Goal: Information Seeking & Learning: Learn about a topic

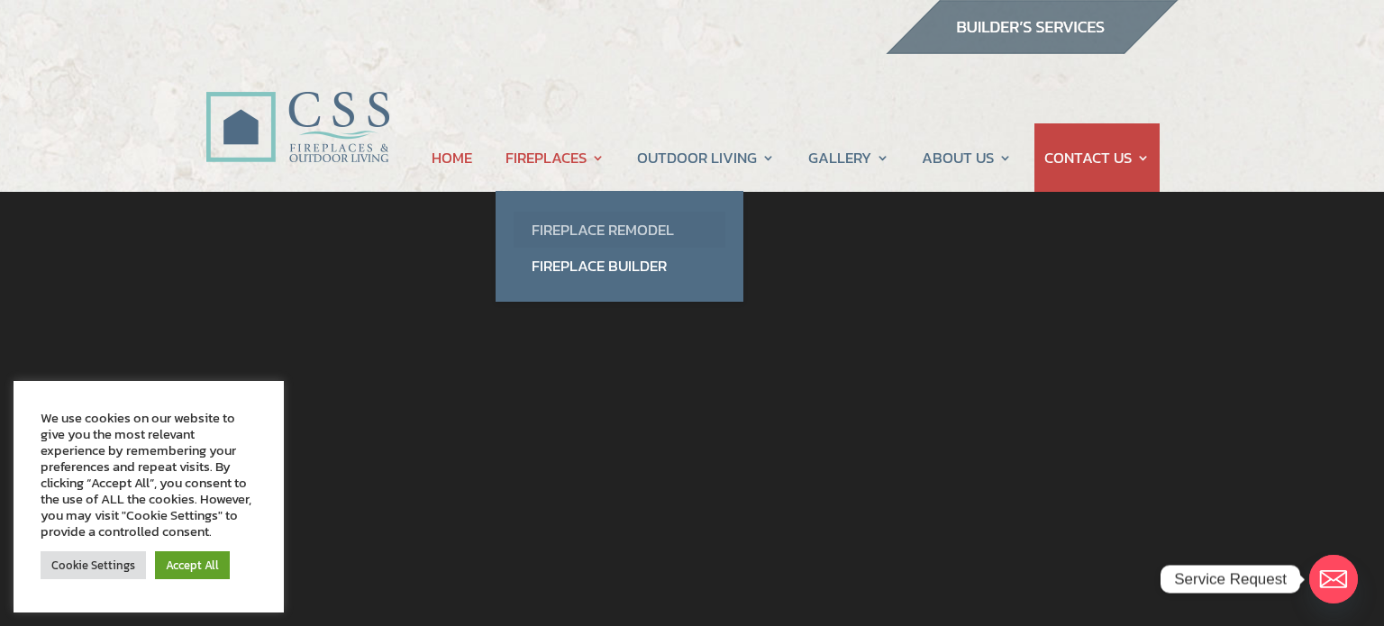
click at [656, 235] on link "Fireplace Remodel" at bounding box center [620, 230] width 212 height 36
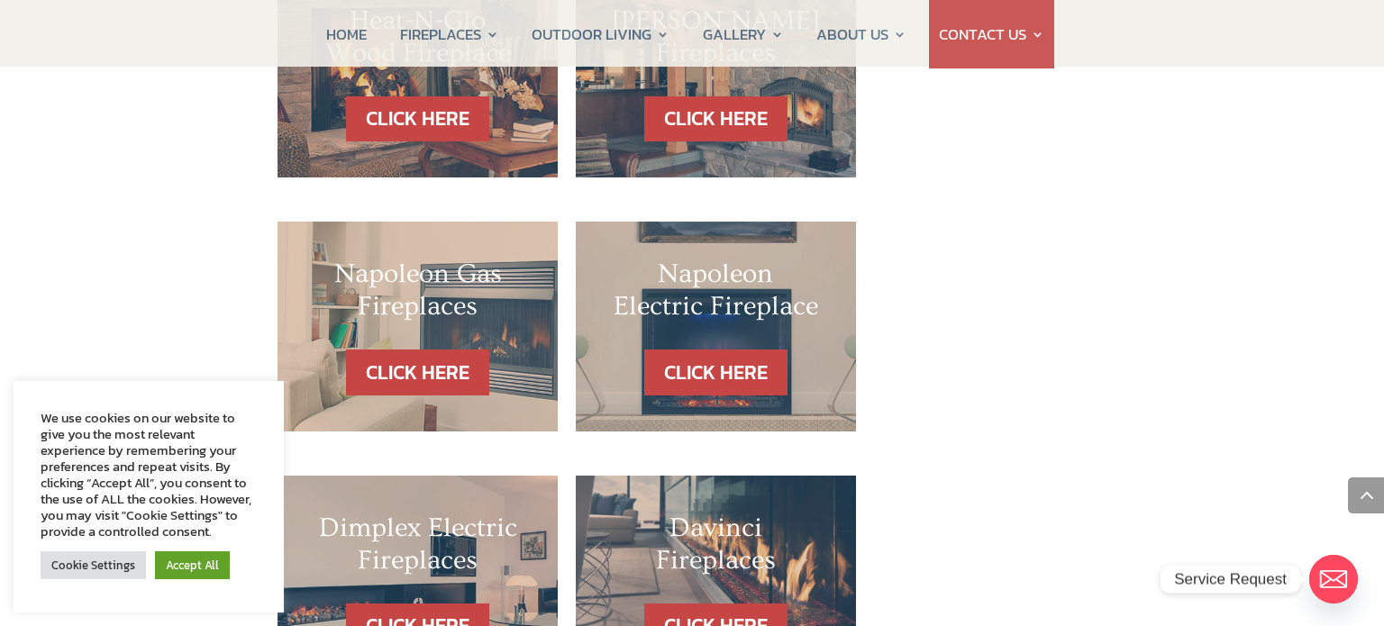
scroll to position [1769, 0]
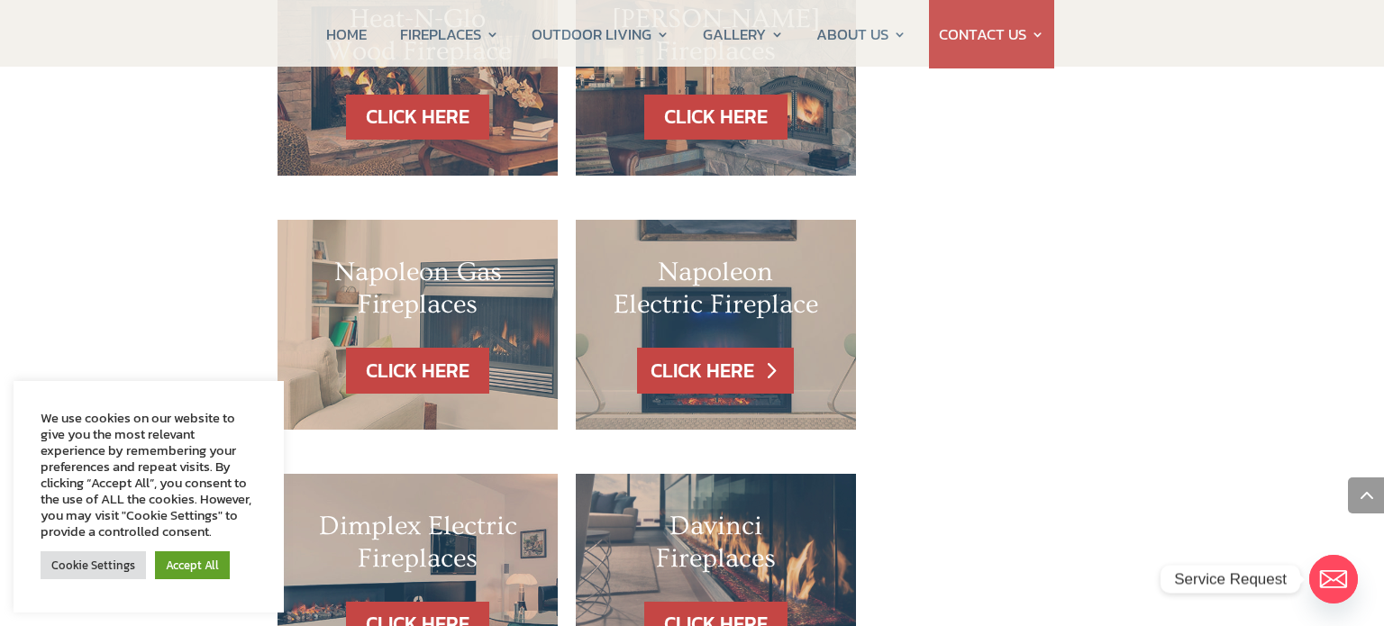
click at [708, 348] on link "CLICK HERE" at bounding box center [715, 371] width 157 height 46
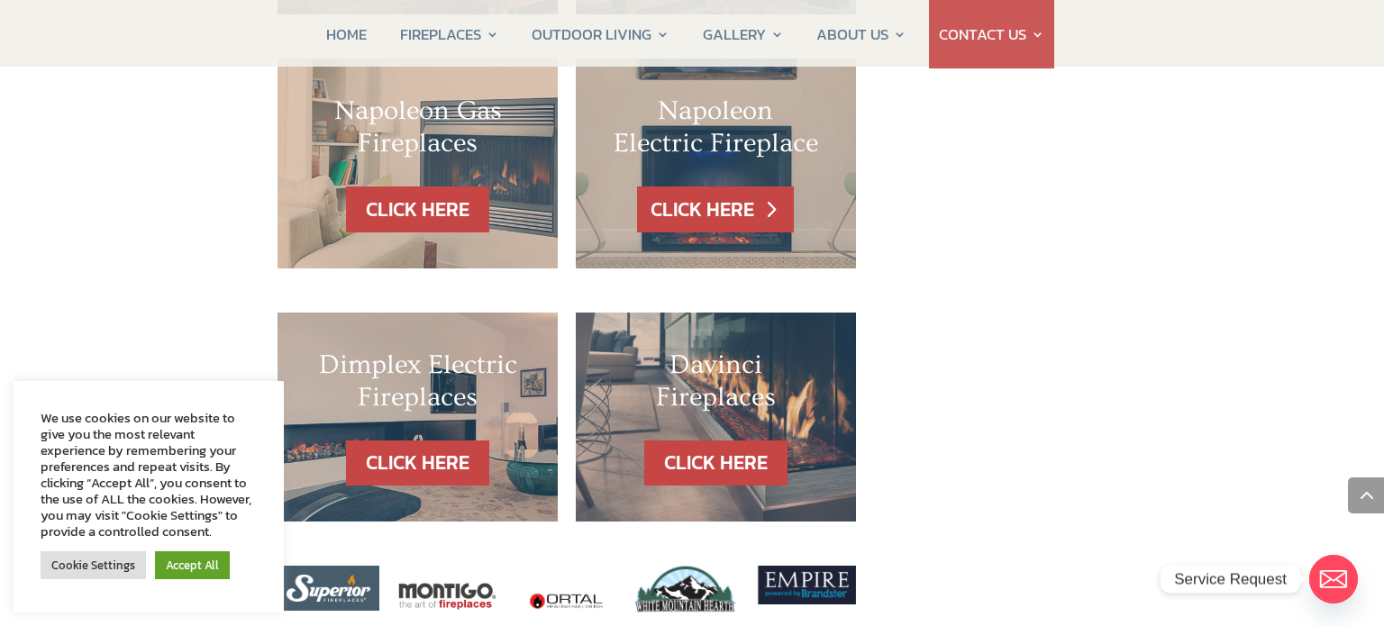
scroll to position [1931, 0]
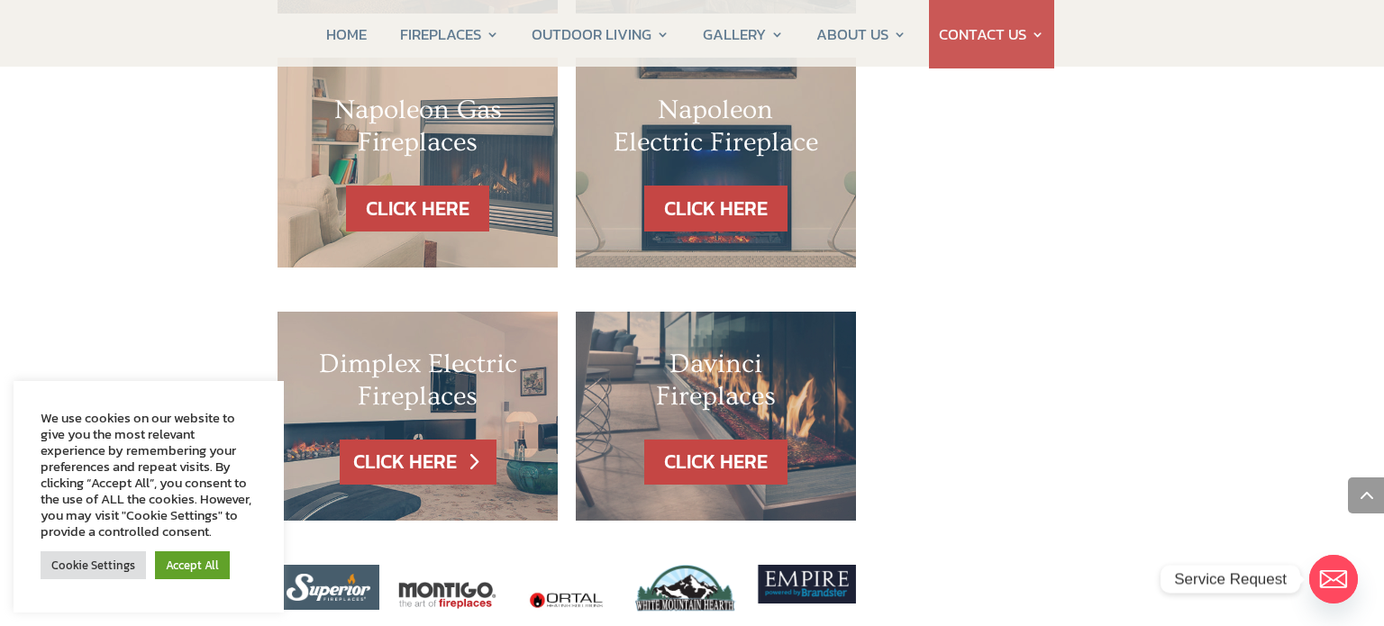
click at [418, 440] on link "CLICK HERE" at bounding box center [418, 463] width 157 height 46
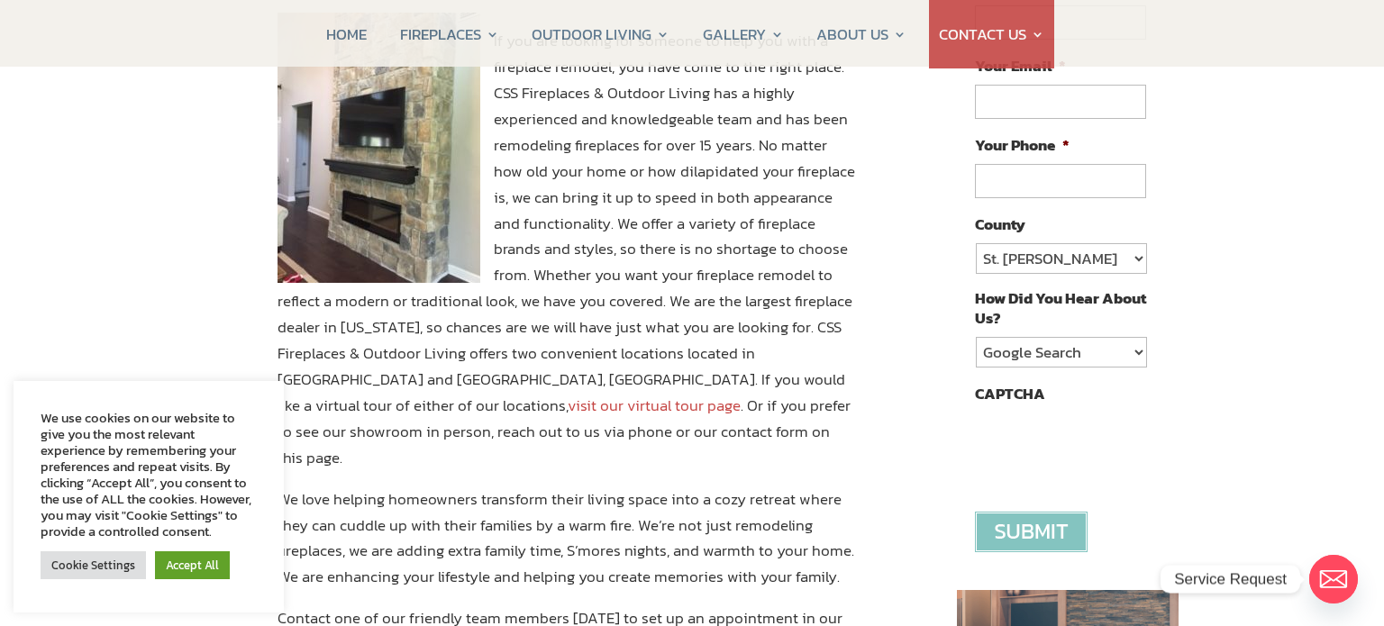
scroll to position [0, 0]
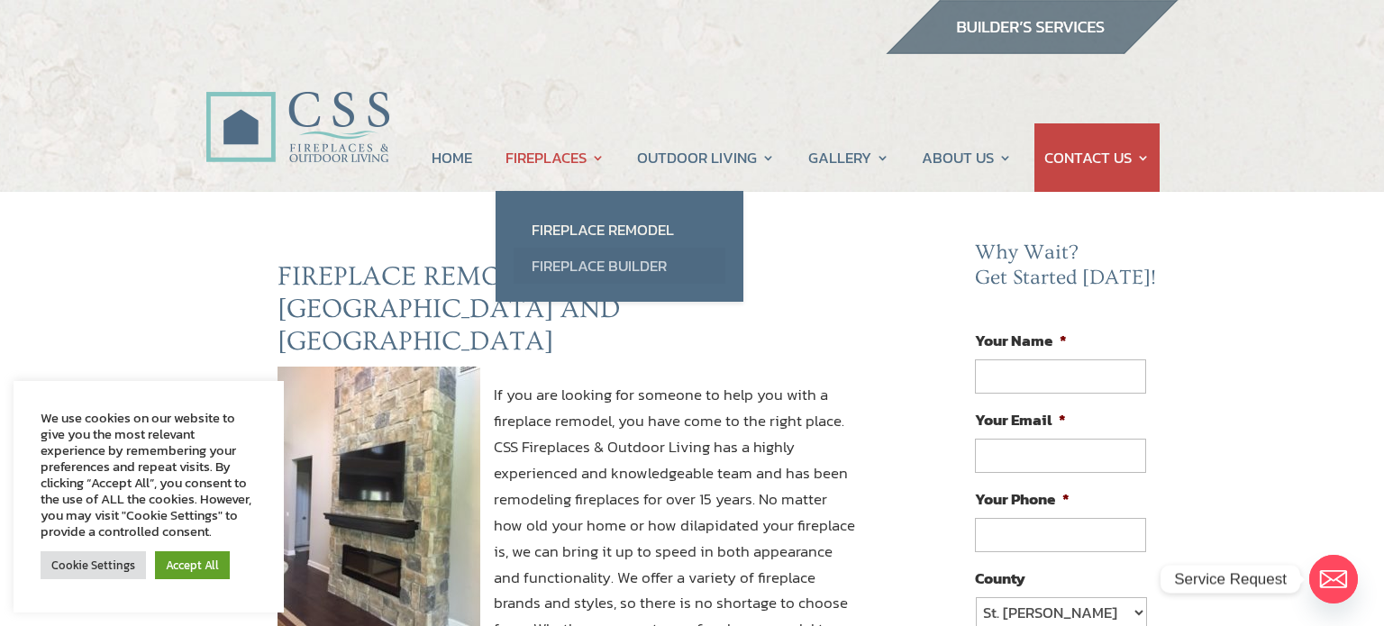
click at [643, 270] on link "Fireplace Builder" at bounding box center [620, 266] width 212 height 36
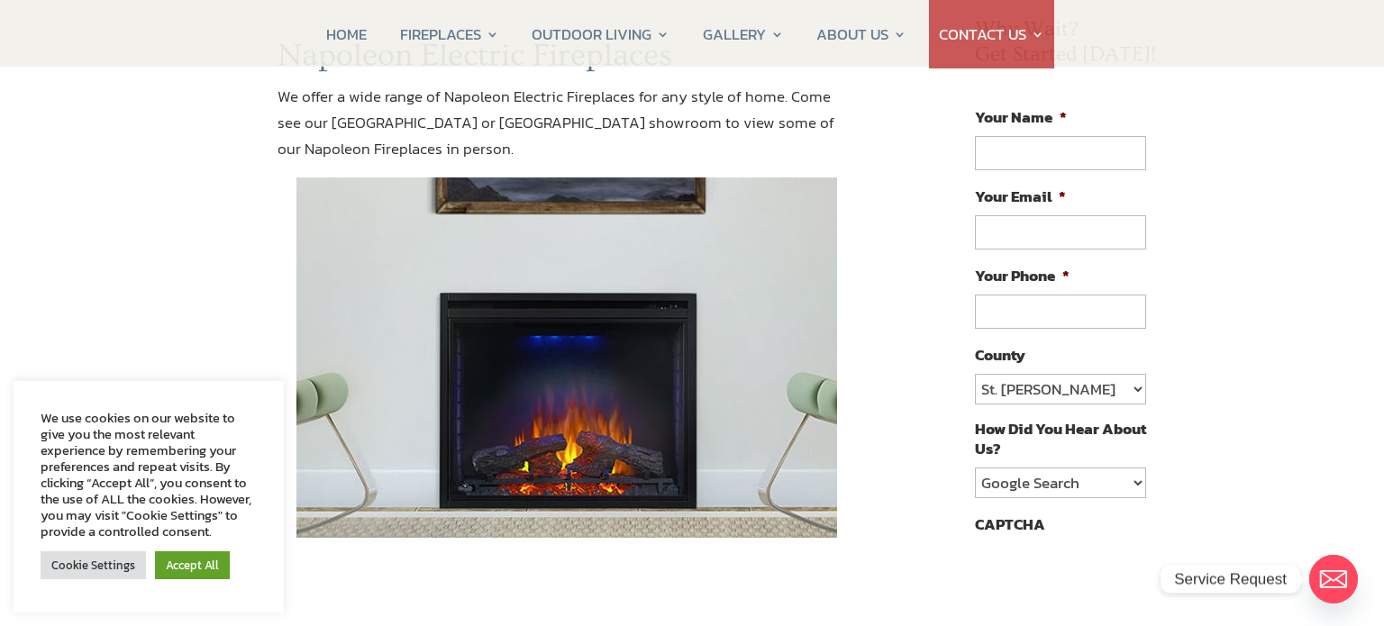
scroll to position [221, 0]
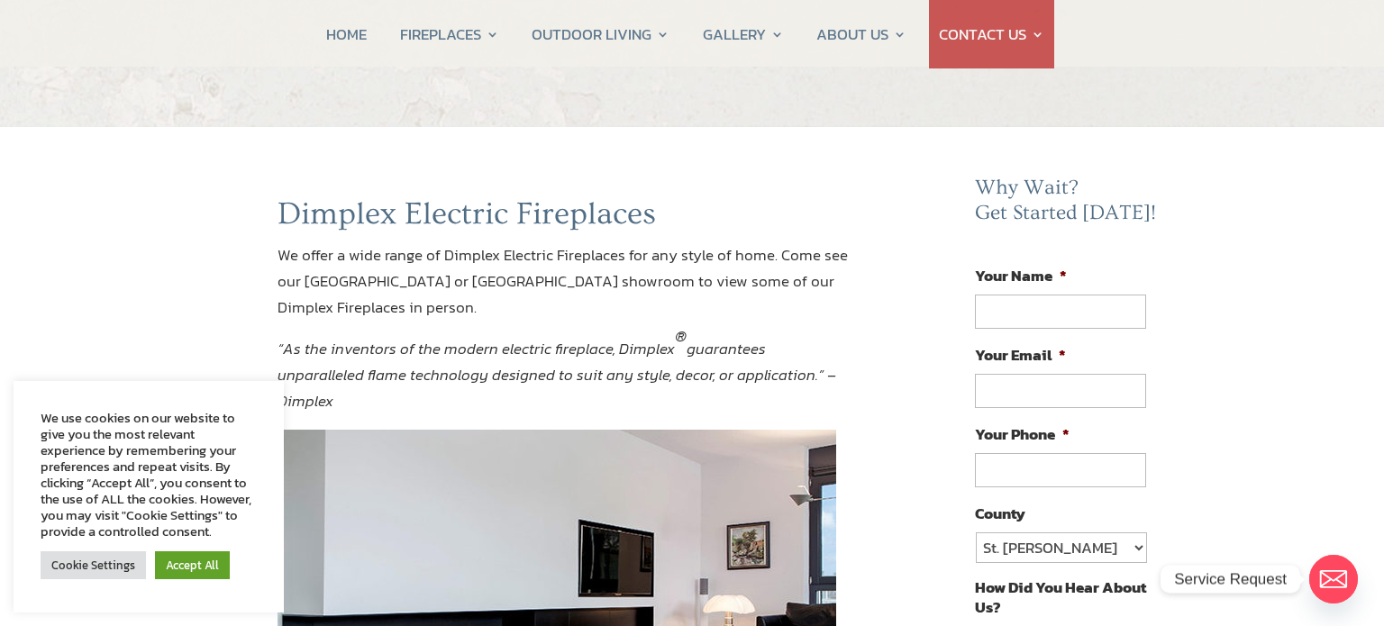
scroll to position [37, 0]
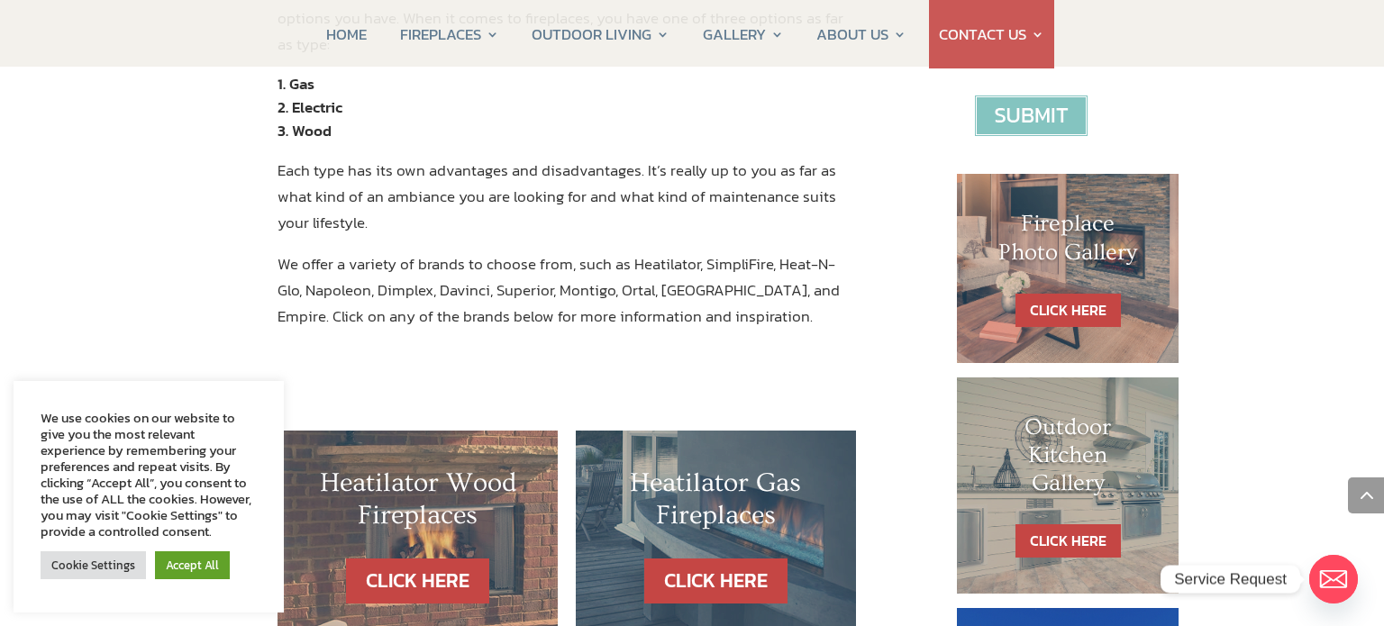
scroll to position [767, 0]
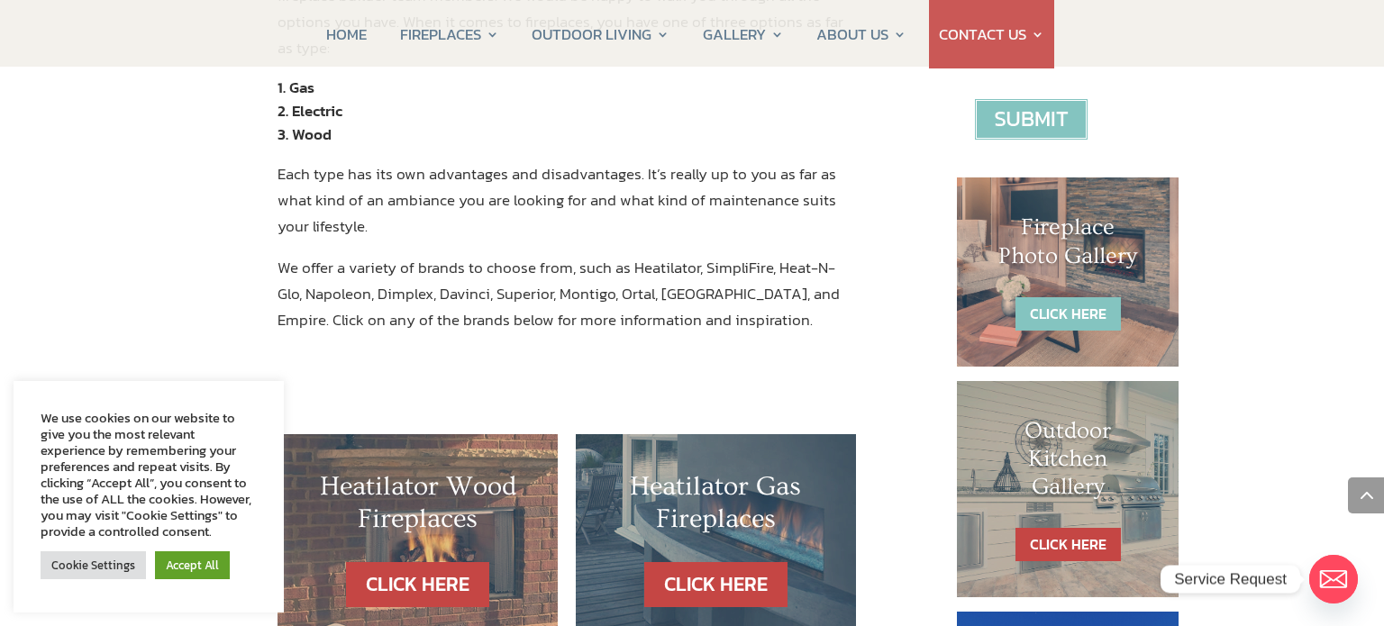
click at [1087, 297] on link "CLICK HERE" at bounding box center [1068, 313] width 105 height 33
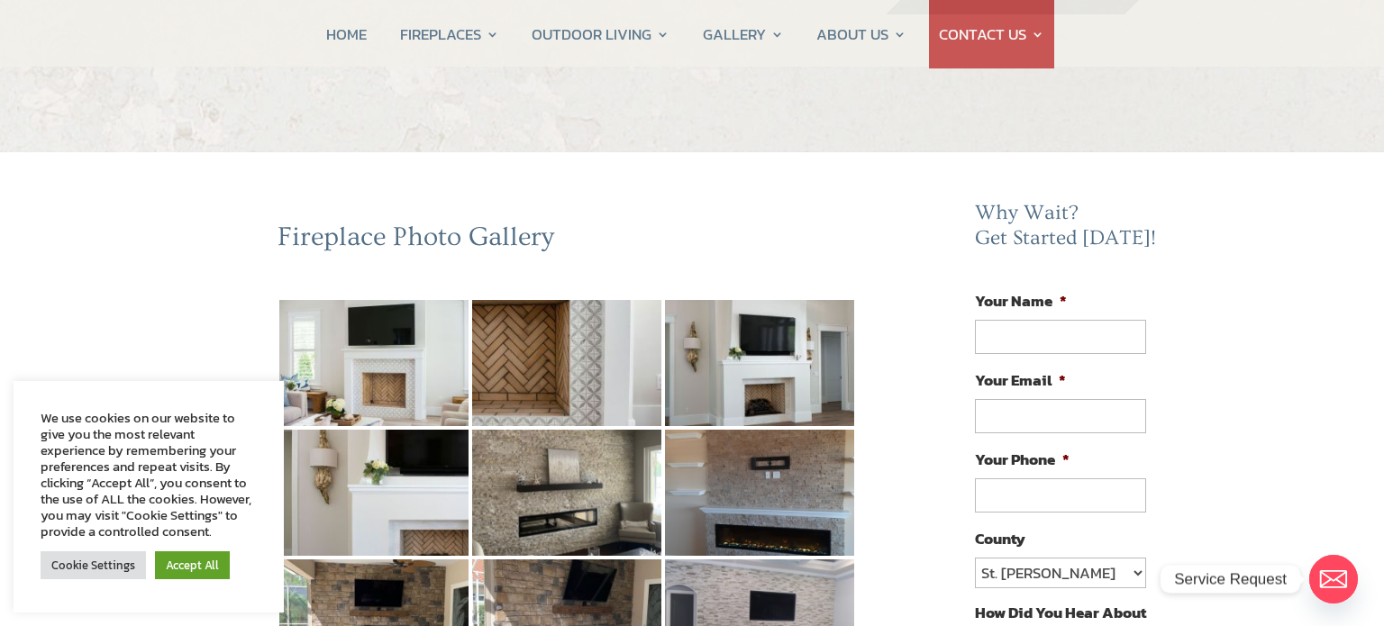
scroll to position [43, 0]
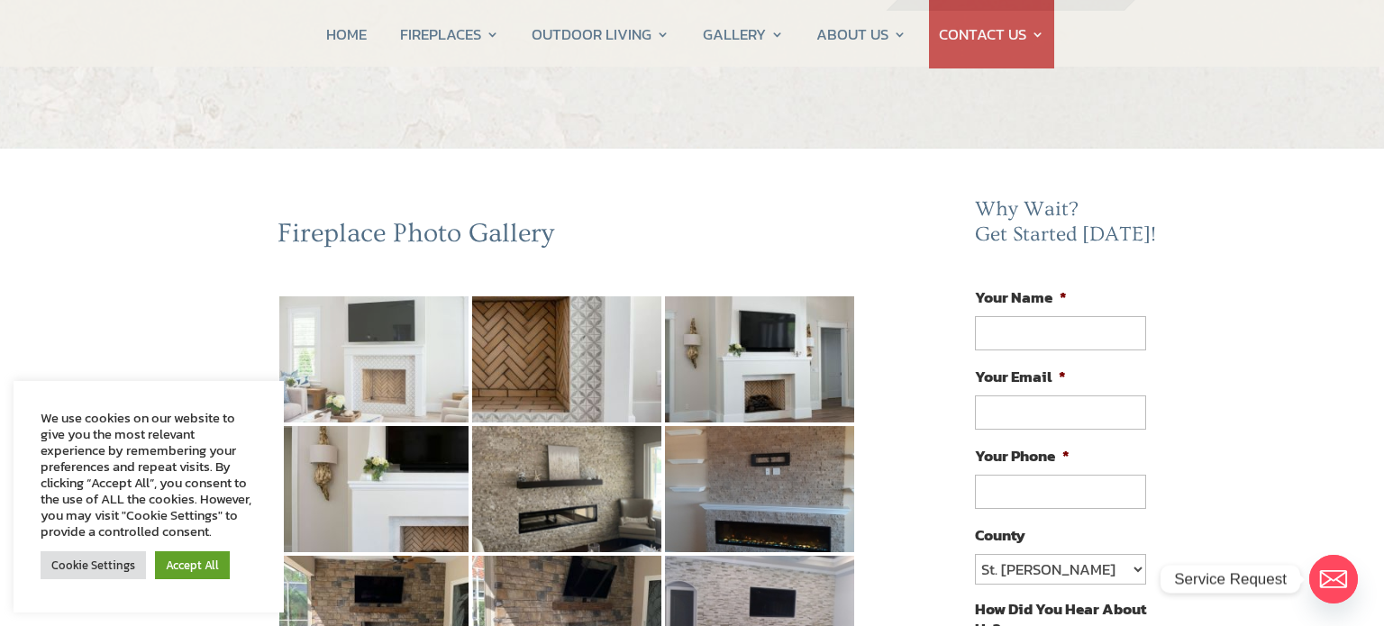
click at [393, 362] on img at bounding box center [373, 360] width 189 height 126
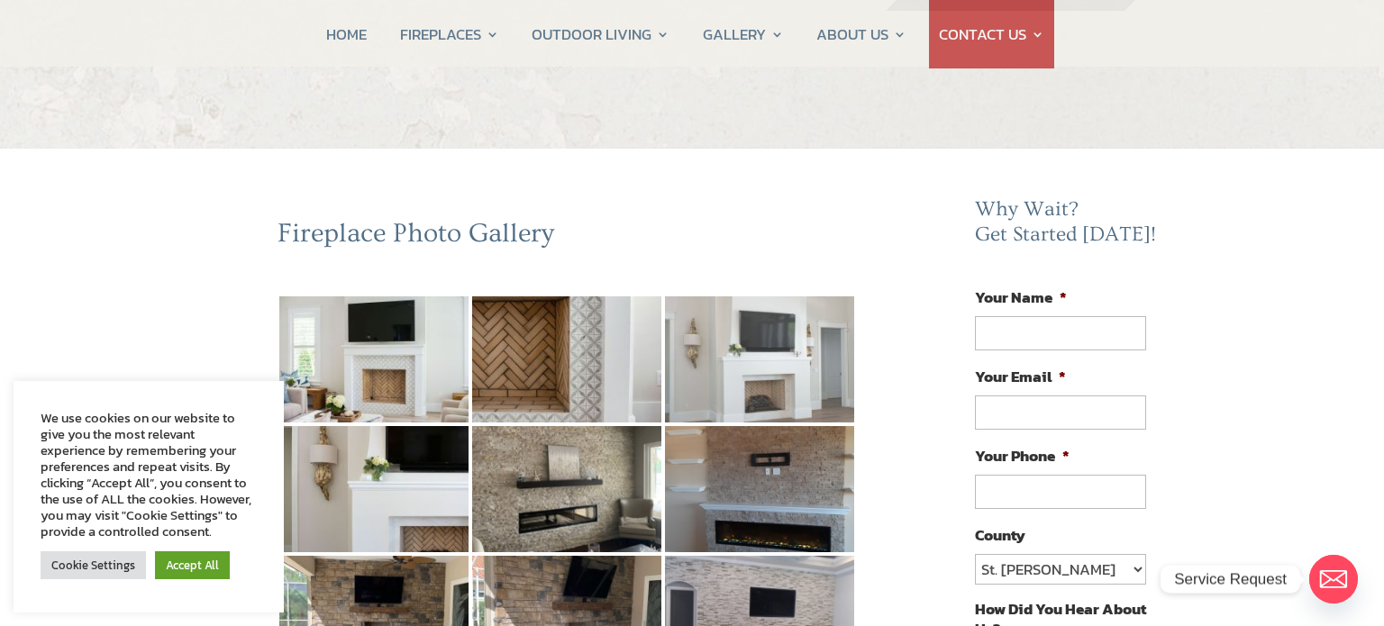
click at [806, 371] on img at bounding box center [759, 360] width 189 height 126
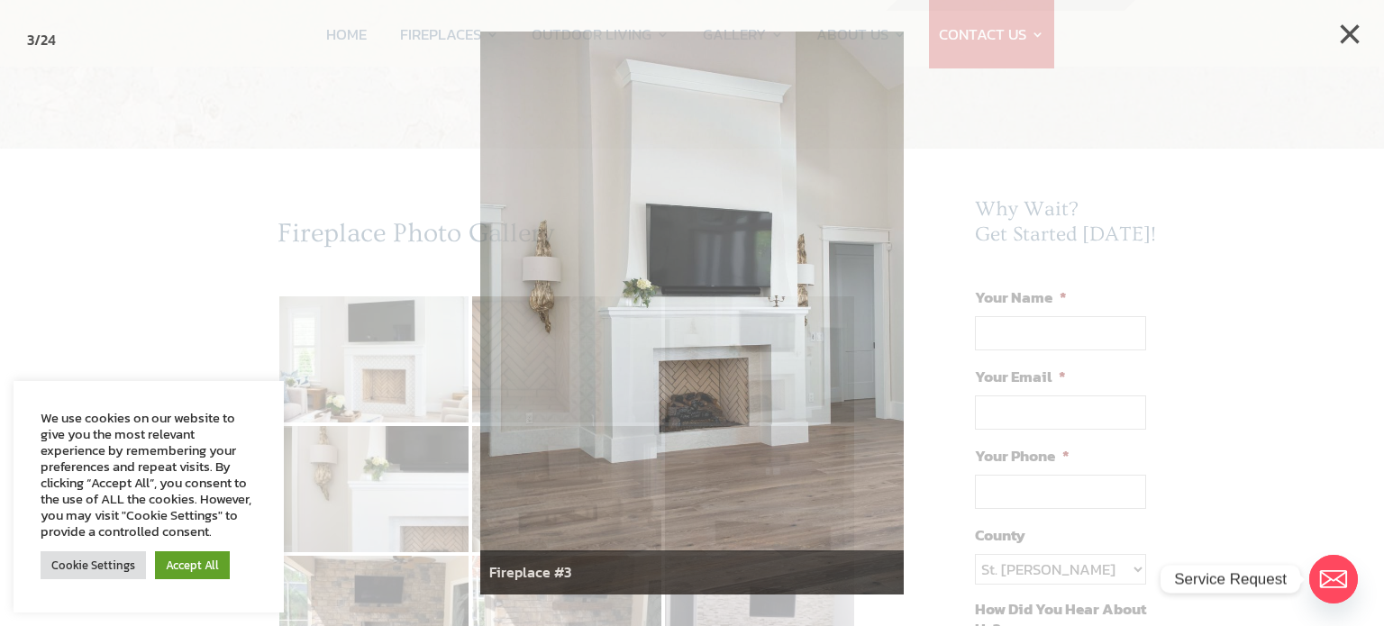
click at [991, 339] on div at bounding box center [692, 313] width 1384 height 626
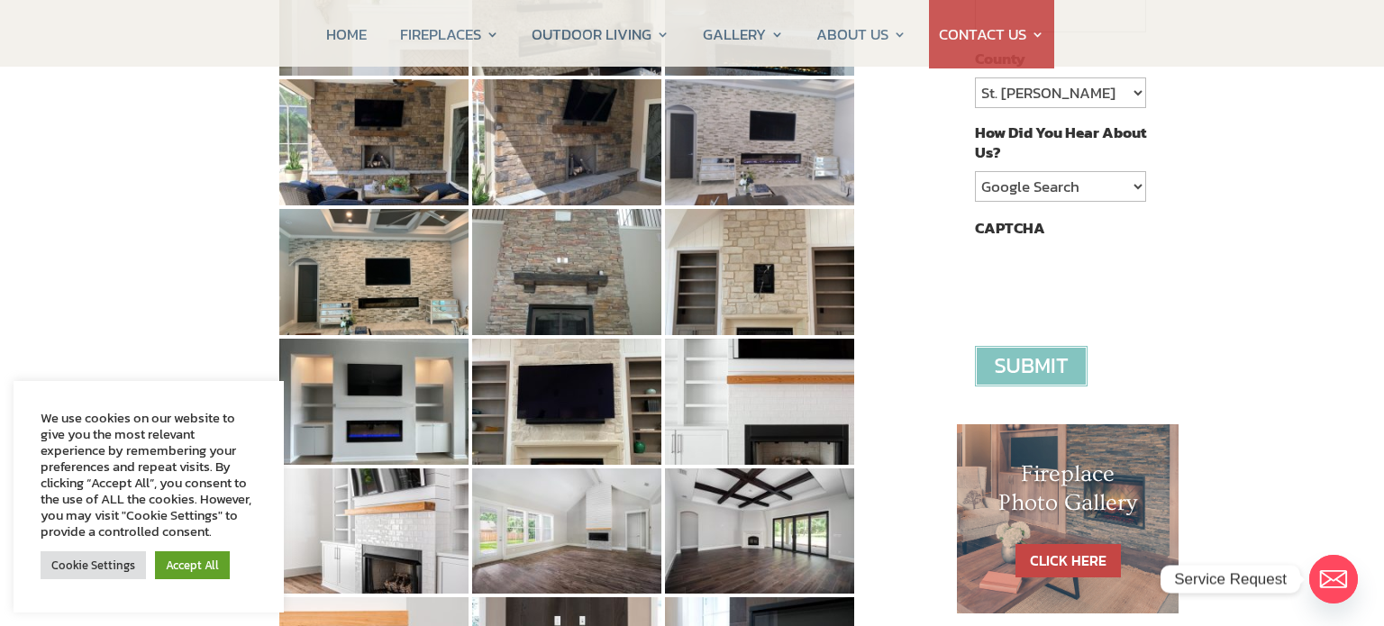
scroll to position [523, 0]
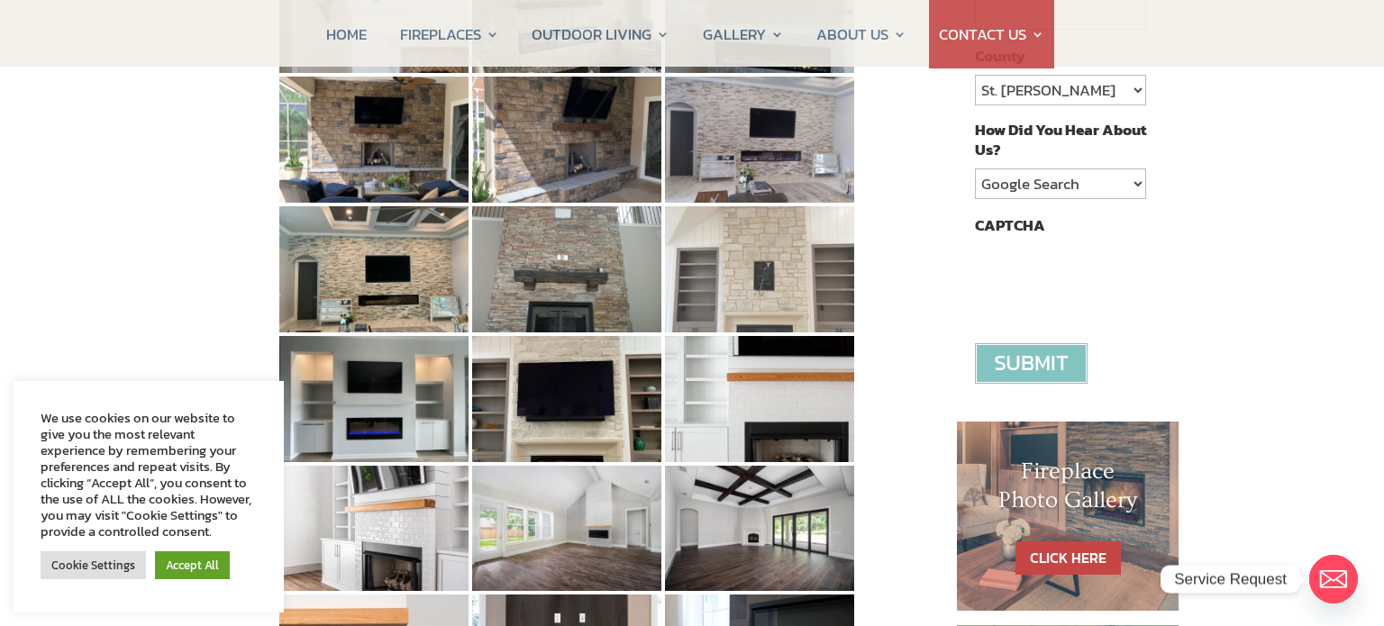
click at [776, 285] on img at bounding box center [759, 269] width 189 height 126
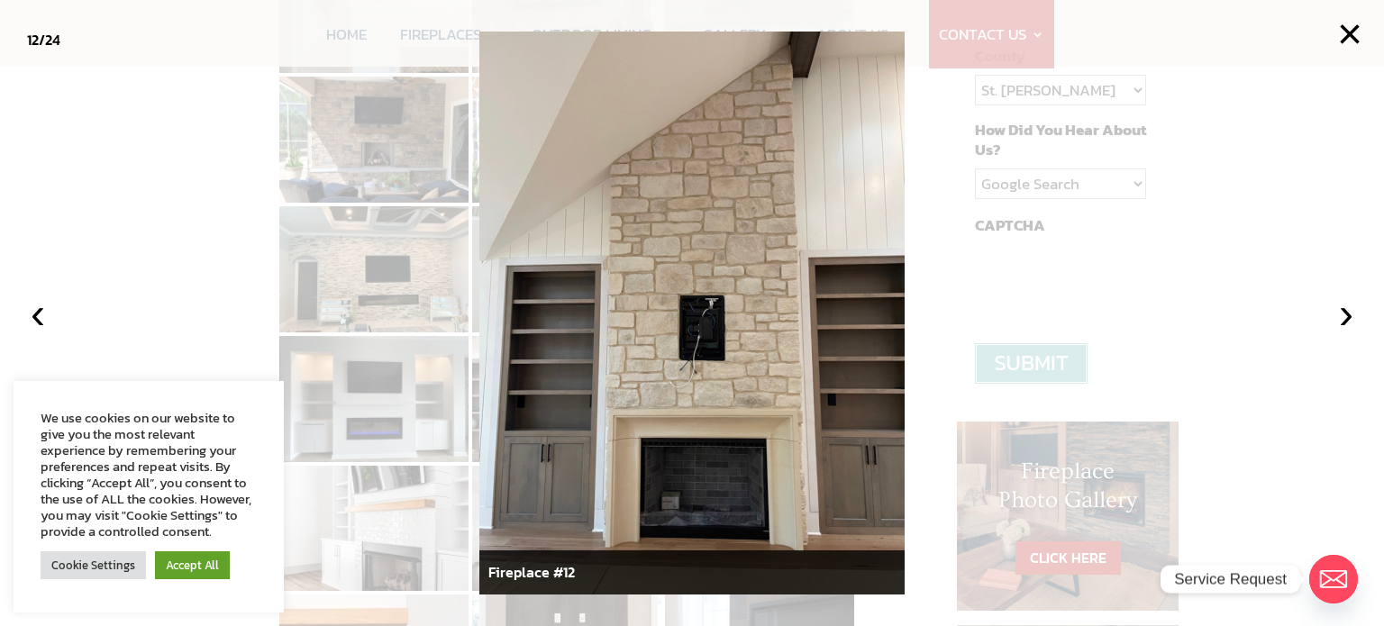
click at [935, 201] on div at bounding box center [692, 313] width 1384 height 626
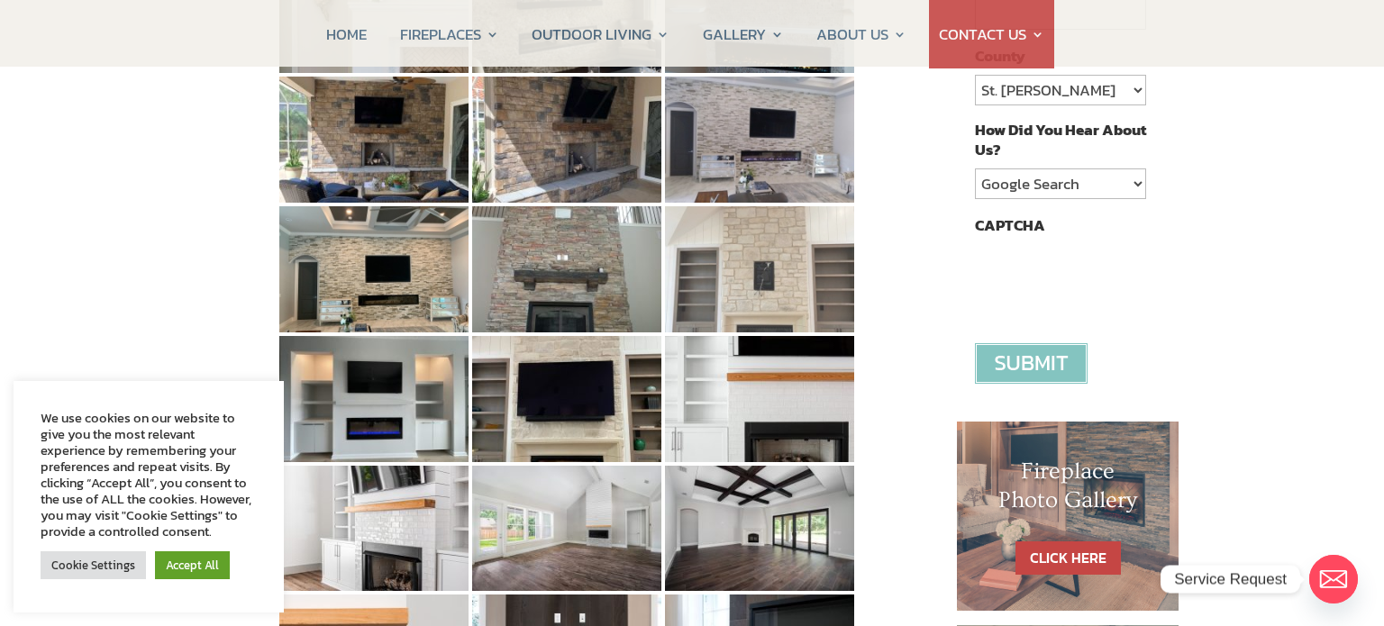
click at [795, 278] on img at bounding box center [759, 269] width 189 height 126
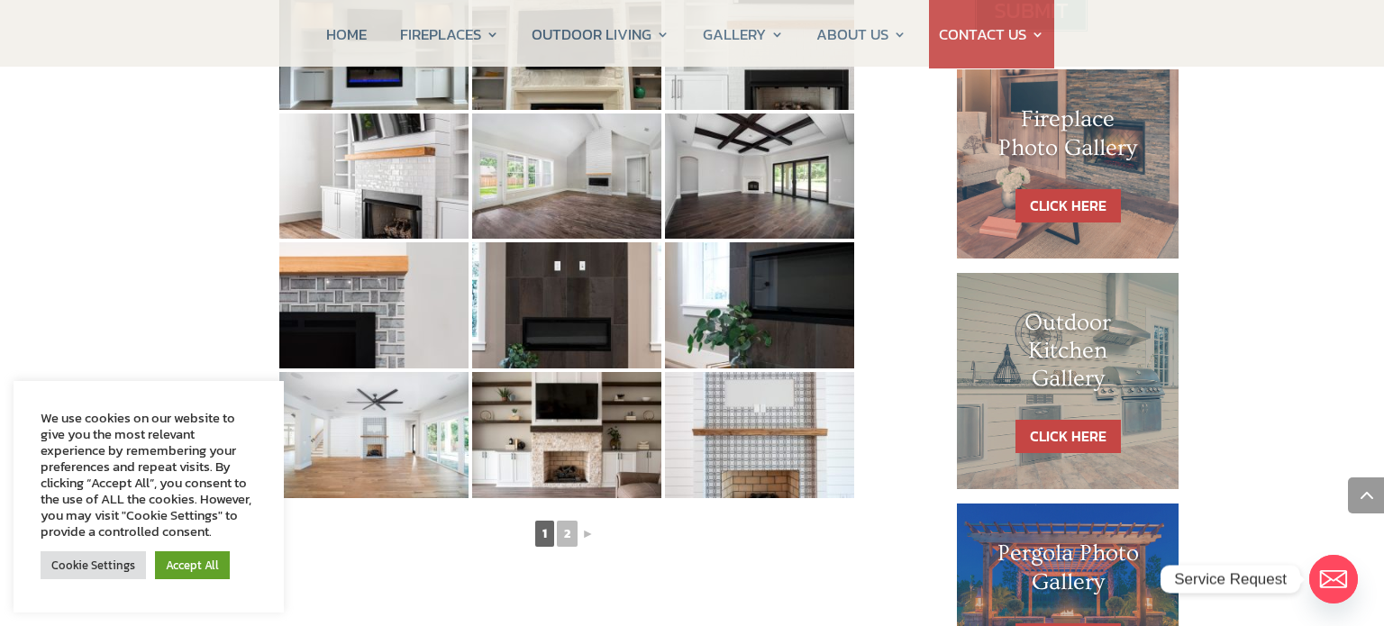
scroll to position [890, 0]
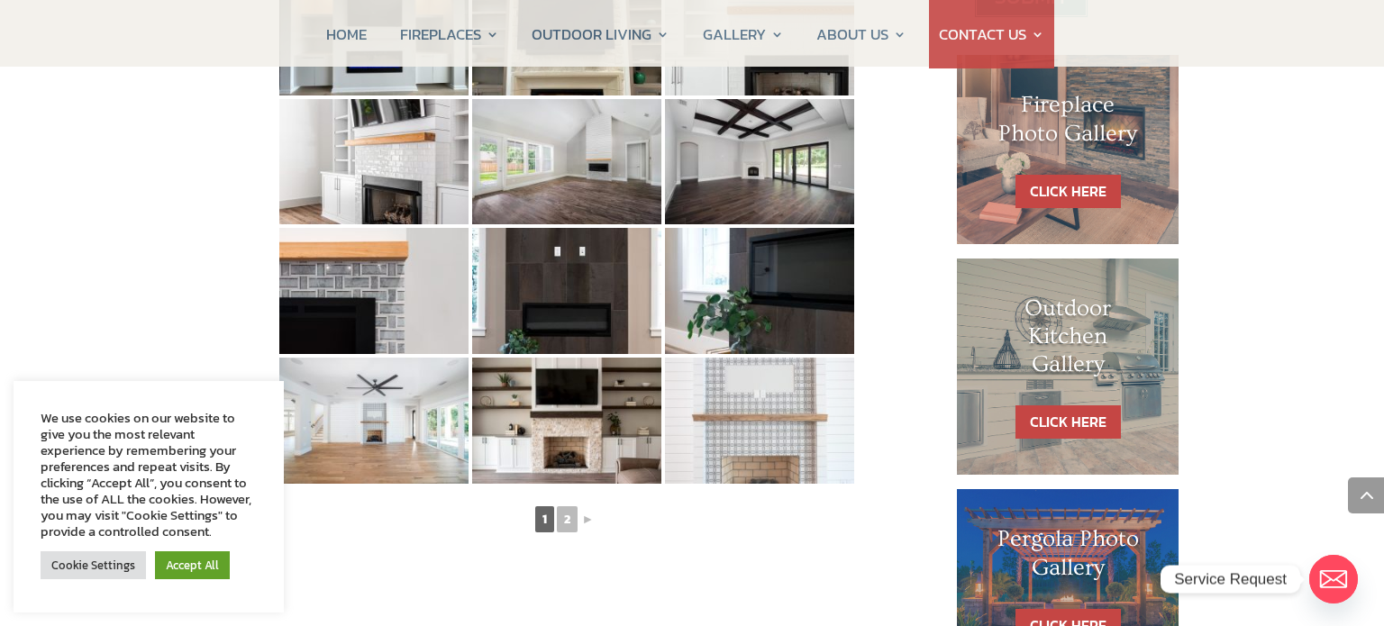
click at [777, 430] on img at bounding box center [759, 421] width 189 height 126
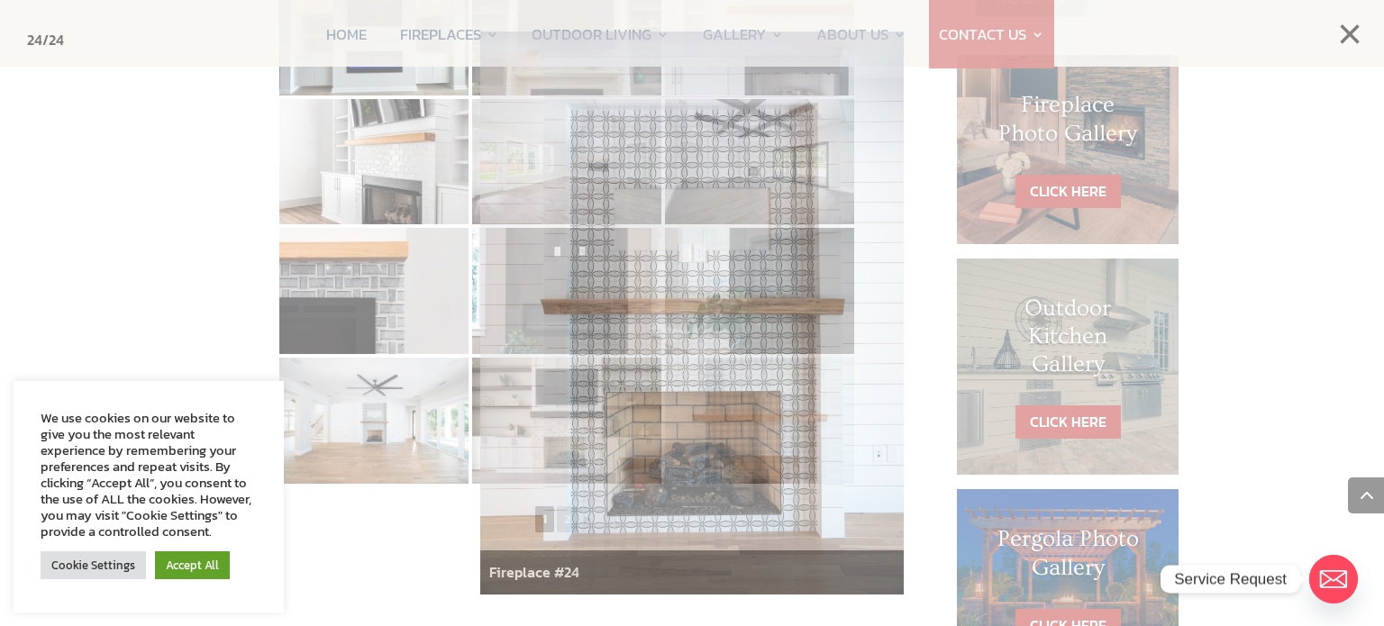
click at [967, 322] on div at bounding box center [692, 313] width 1384 height 626
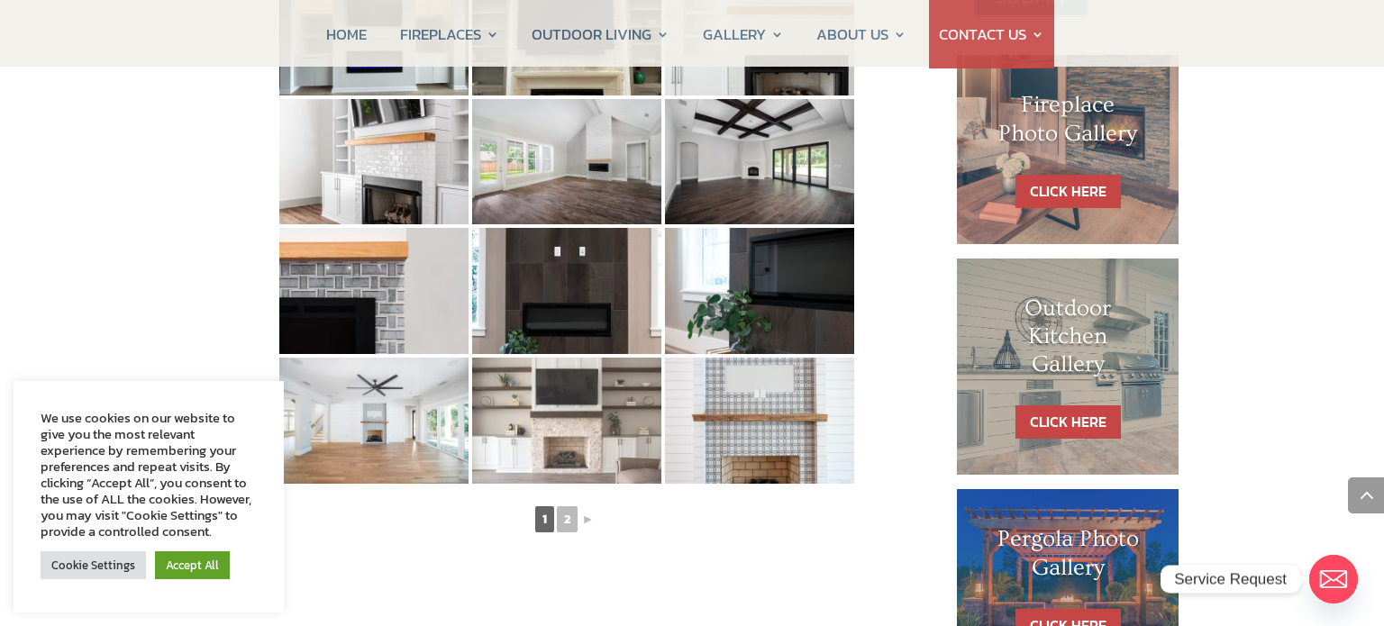
click at [603, 440] on img at bounding box center [566, 421] width 189 height 126
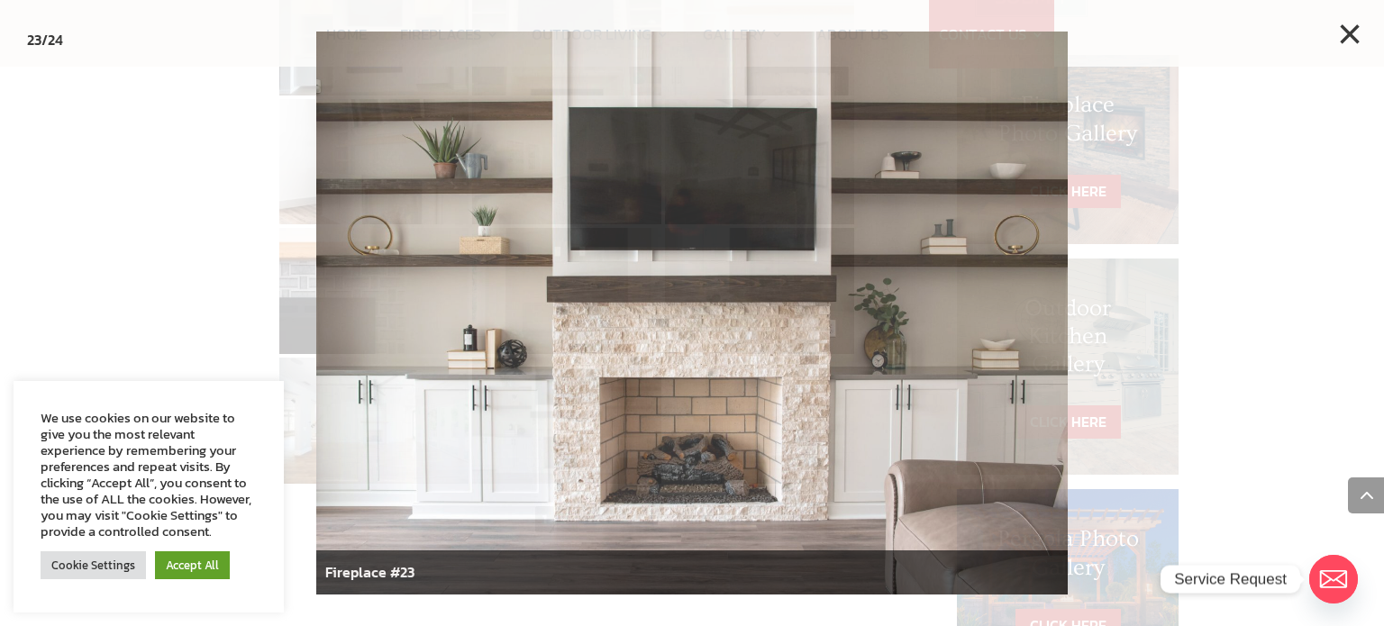
click at [1101, 36] on div at bounding box center [692, 313] width 1384 height 626
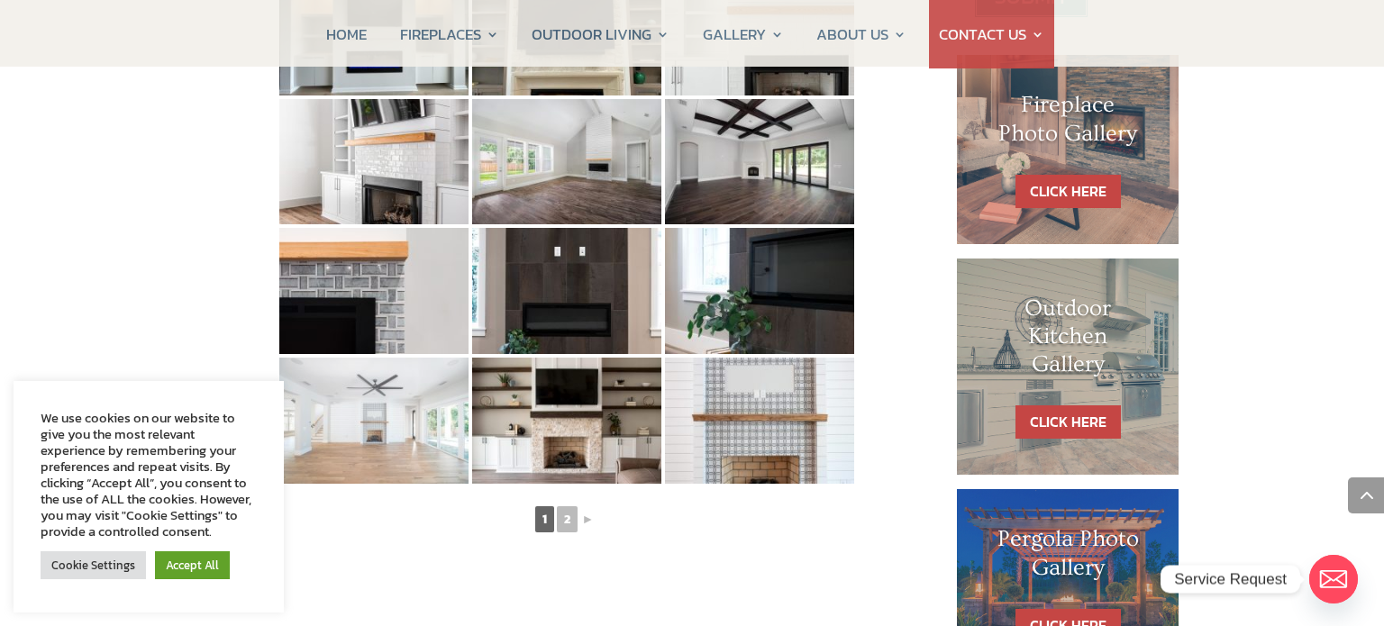
click at [398, 429] on img at bounding box center [373, 421] width 189 height 126
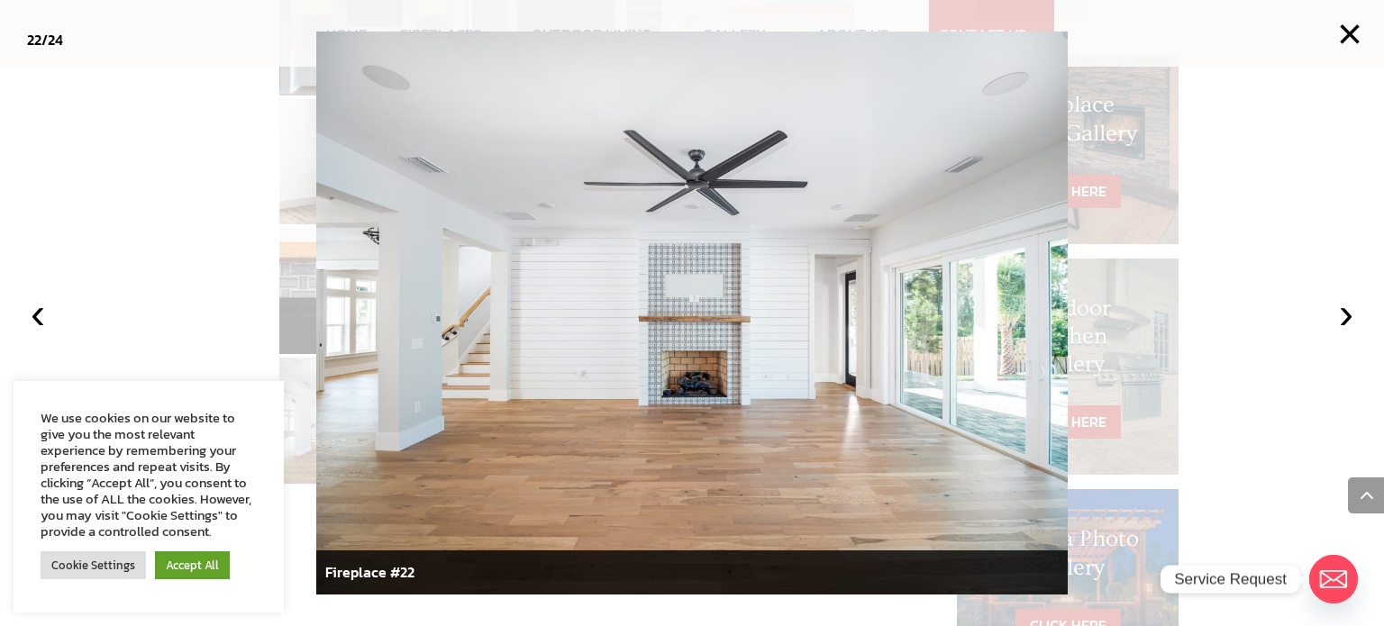
click at [1112, 40] on div at bounding box center [692, 313] width 1384 height 626
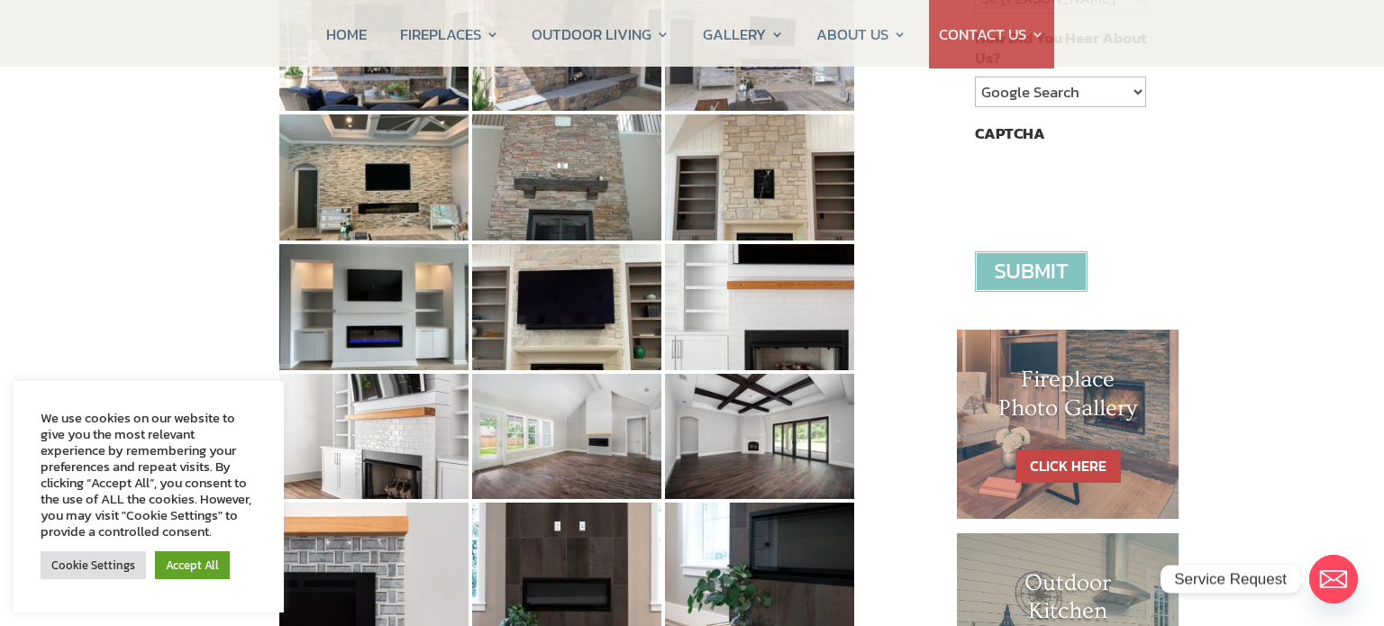
scroll to position [609, 0]
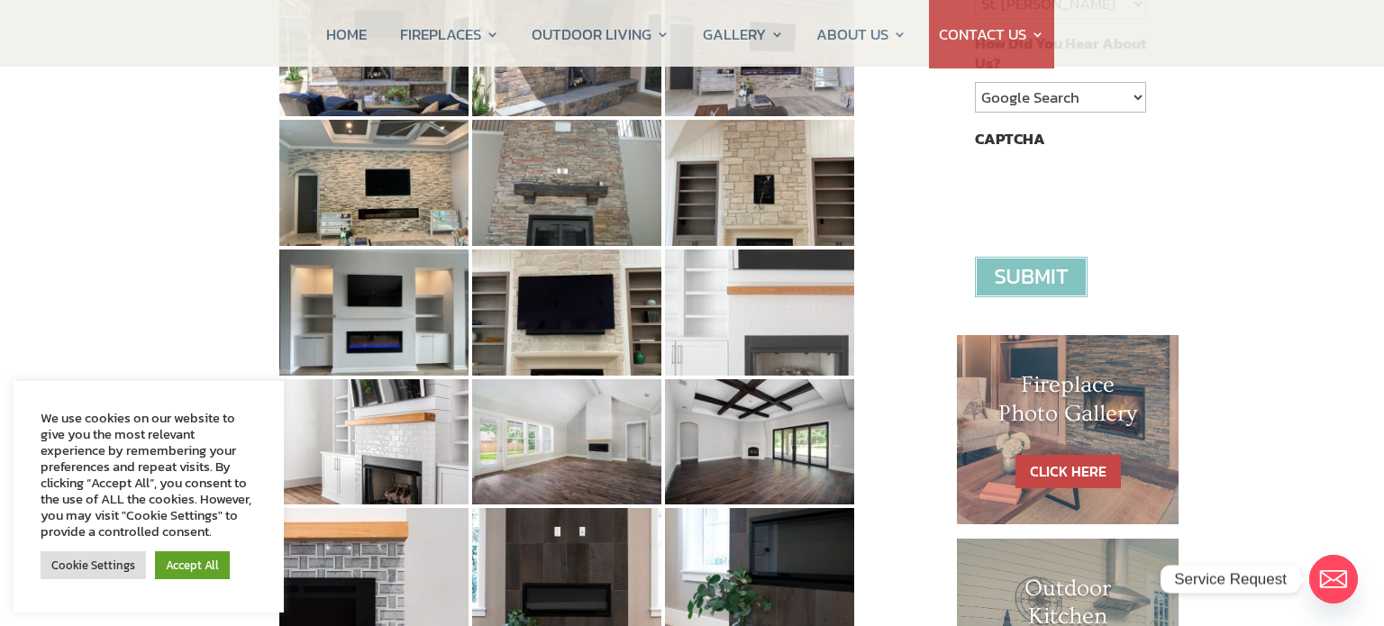
click at [789, 324] on img at bounding box center [759, 313] width 189 height 126
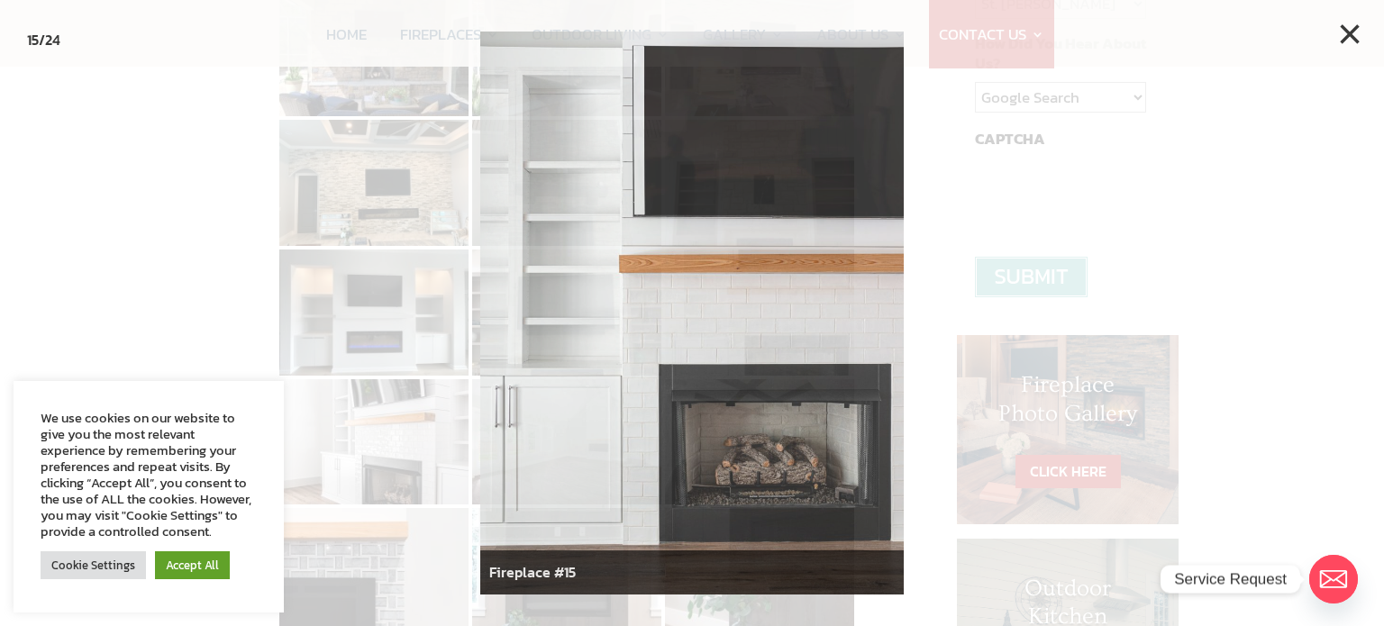
click at [933, 155] on div at bounding box center [692, 313] width 1384 height 626
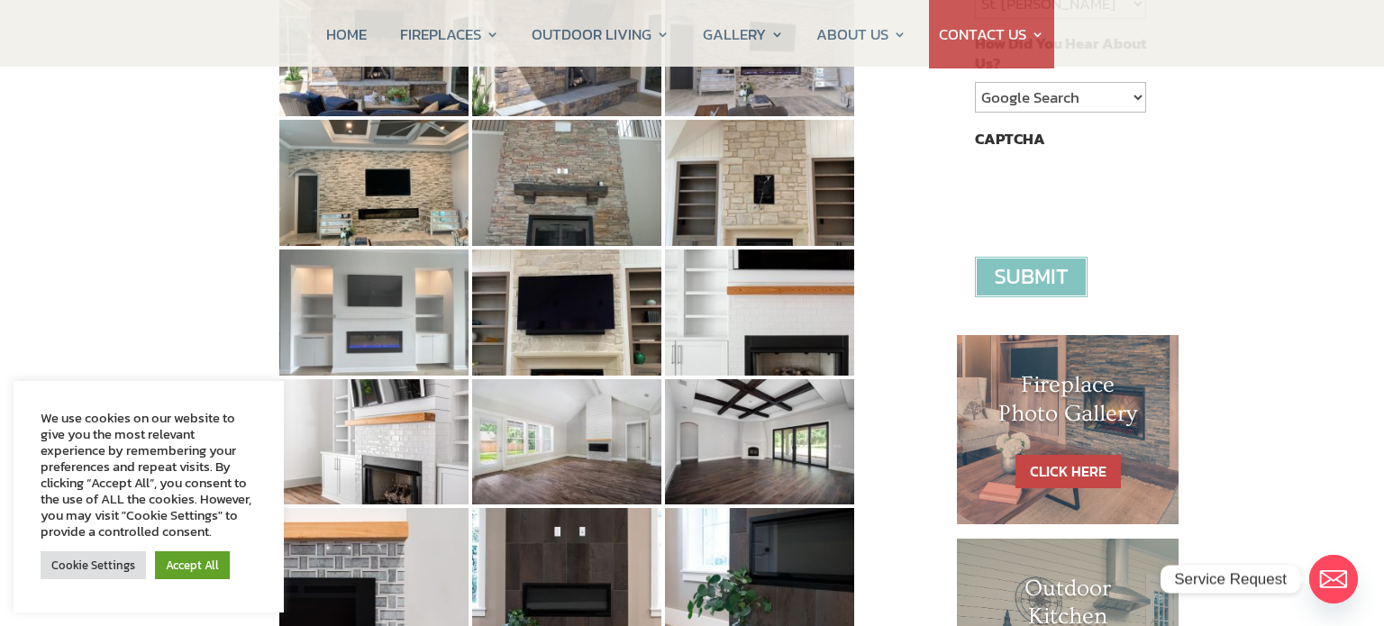
click at [401, 349] on img at bounding box center [373, 313] width 189 height 126
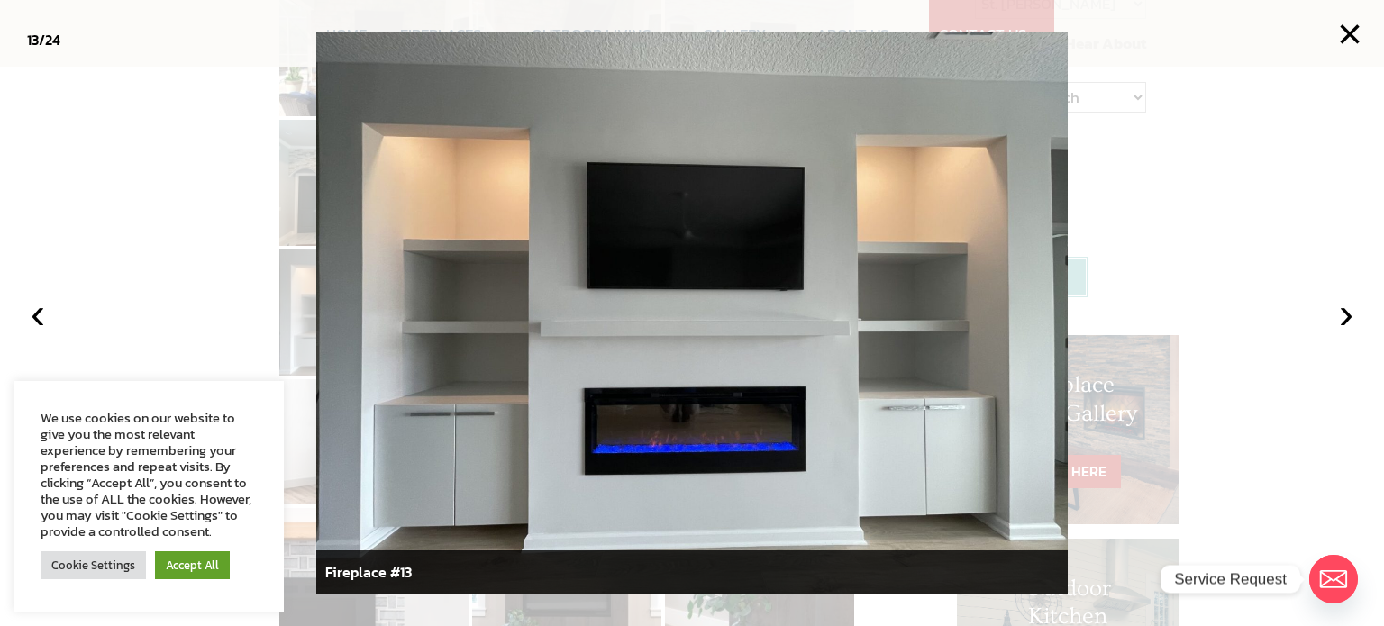
click at [1139, 213] on div at bounding box center [692, 313] width 1384 height 626
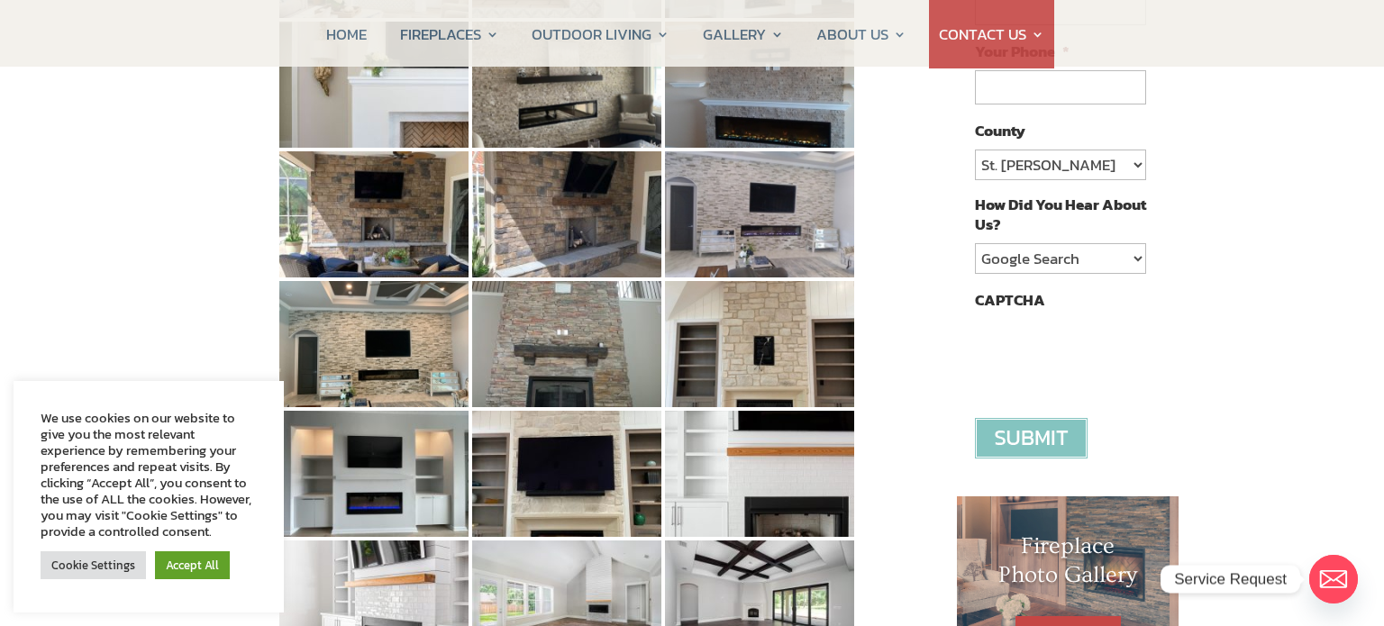
scroll to position [445, 0]
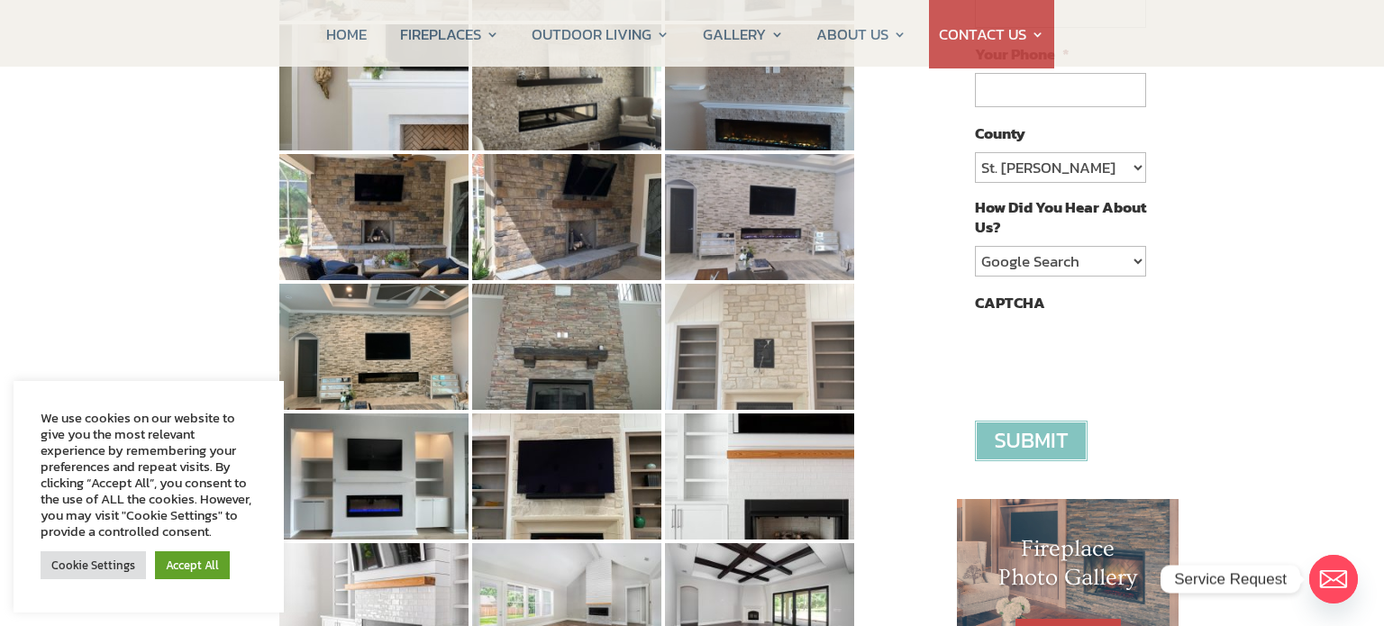
click at [782, 338] on img at bounding box center [759, 347] width 189 height 126
click at [789, 370] on img at bounding box center [759, 347] width 189 height 126
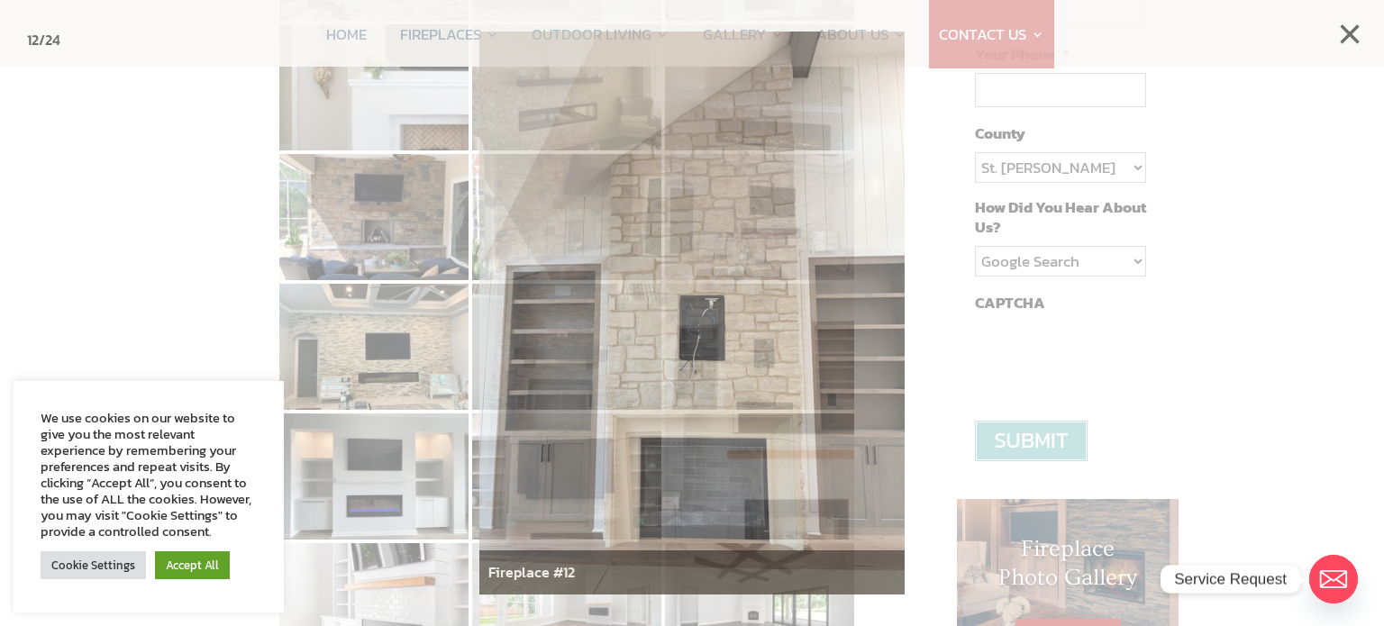
click at [1202, 43] on div at bounding box center [692, 313] width 1384 height 626
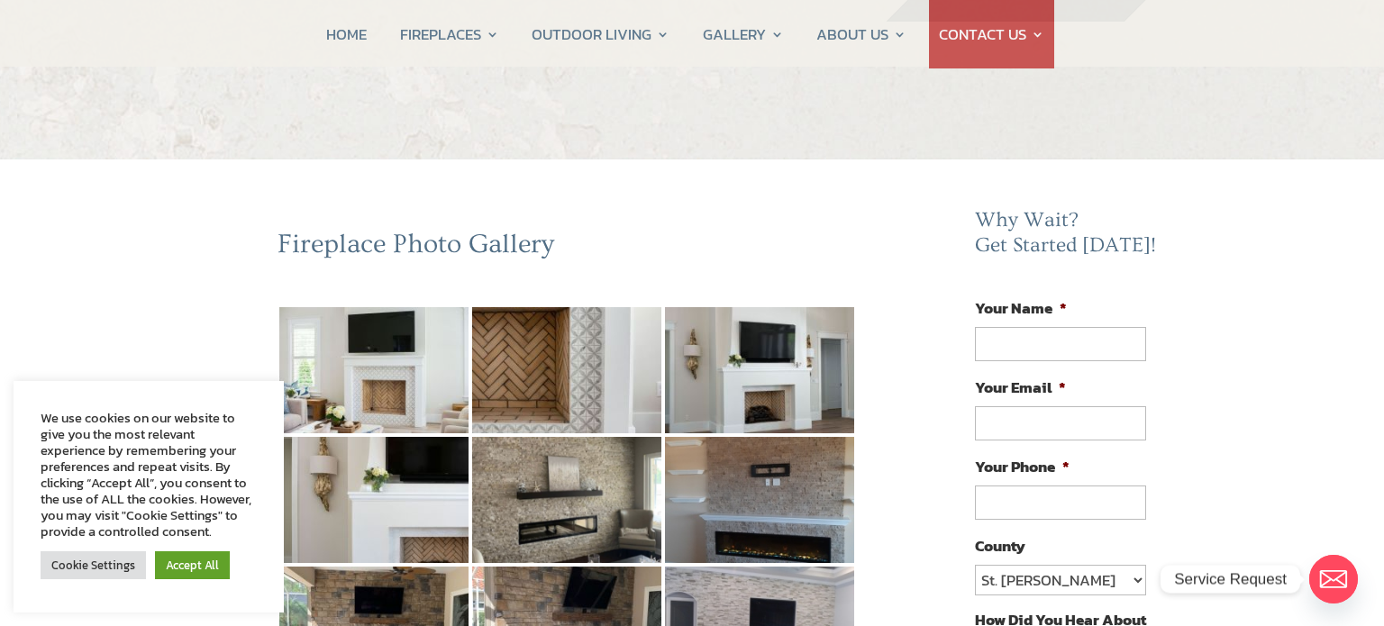
scroll to position [0, 0]
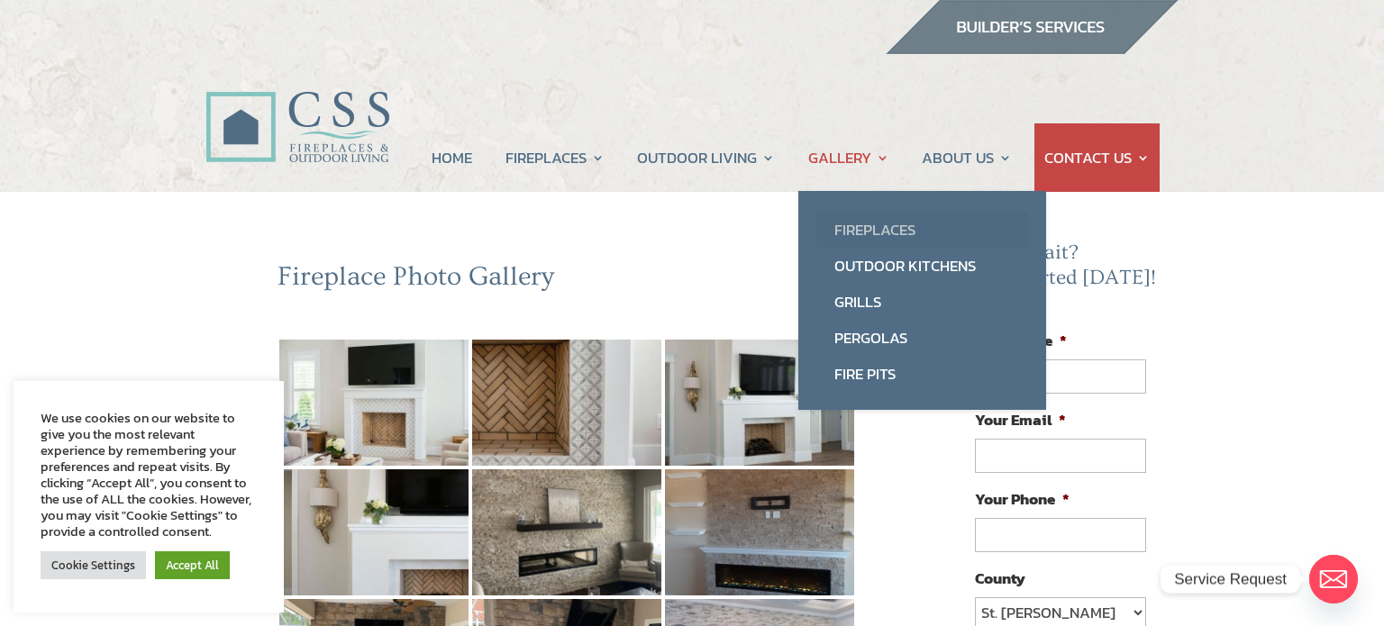
click at [899, 224] on link "Fireplaces" at bounding box center [923, 230] width 212 height 36
click at [950, 268] on link "Outdoor Kitchens" at bounding box center [923, 266] width 212 height 36
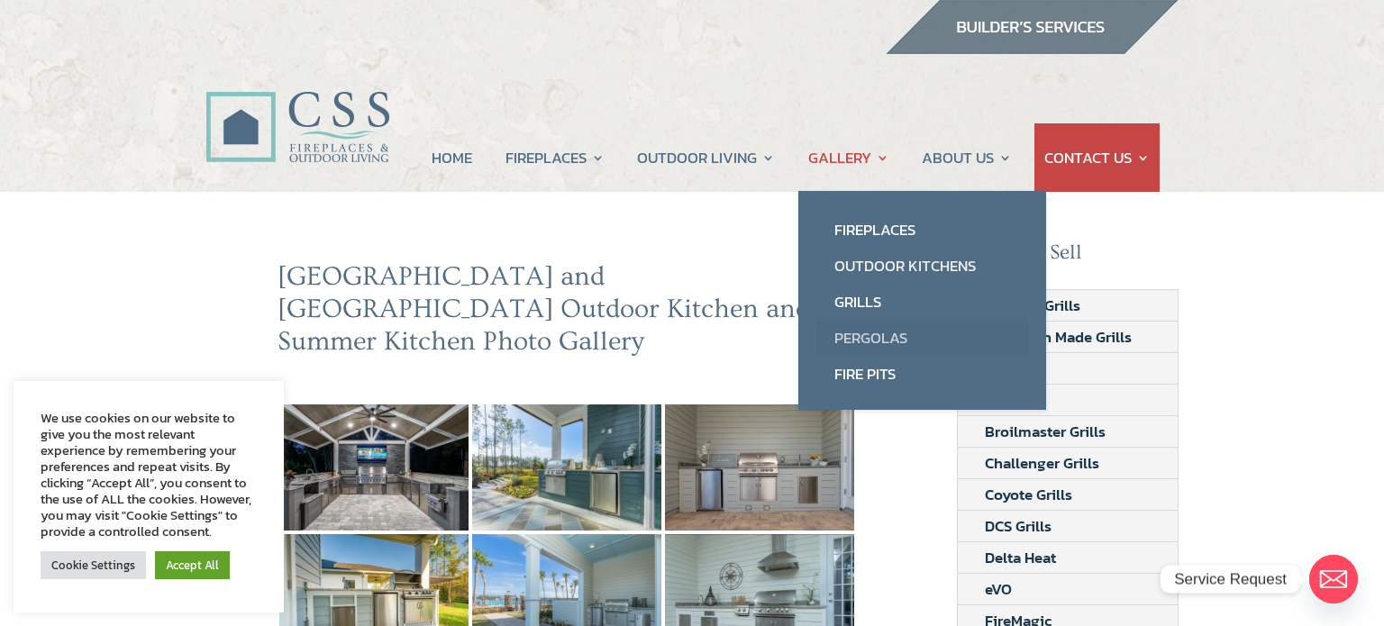
click at [895, 344] on link "Pergolas" at bounding box center [923, 338] width 212 height 36
